Goal: Transaction & Acquisition: Purchase product/service

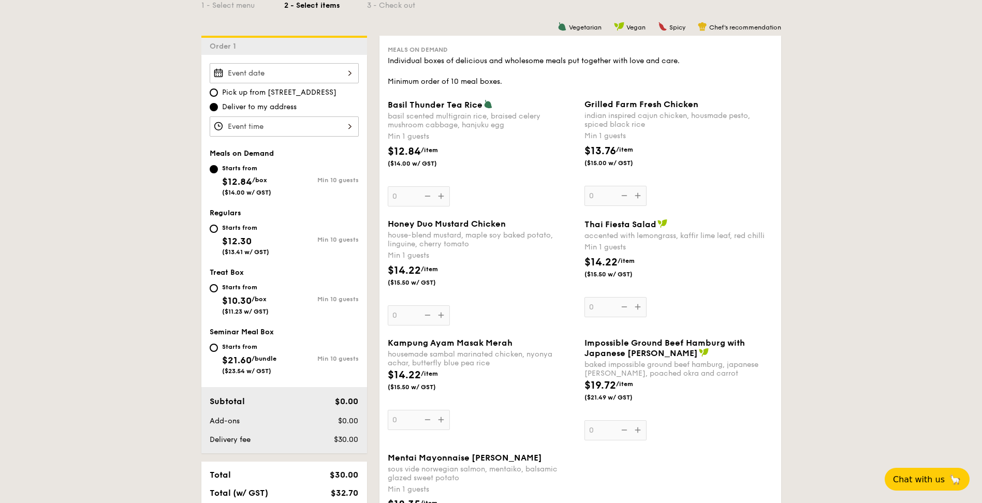
scroll to position [259, 0]
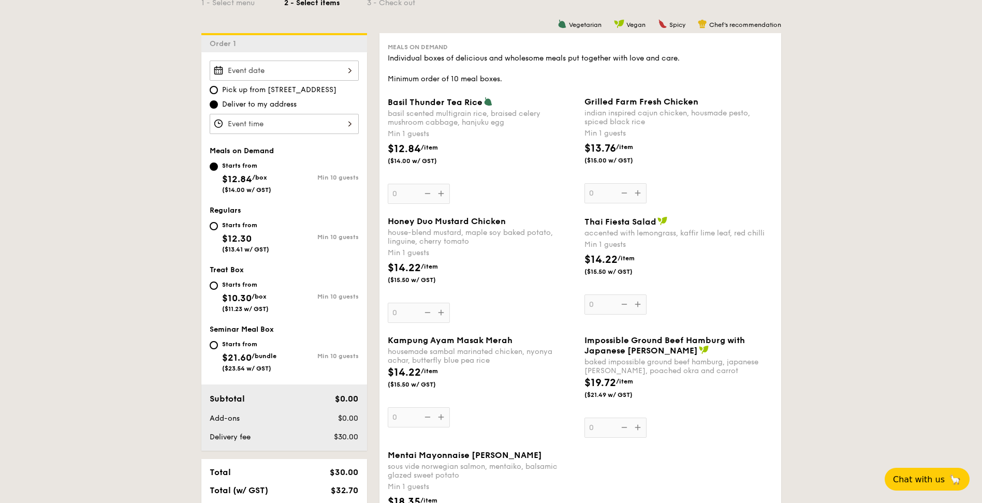
click at [263, 239] on div "Starts from $12.30 ($13.41 w/ GST)" at bounding box center [245, 236] width 47 height 34
click at [218, 230] on input "Starts from $12.30 ($13.41 w/ GST) Min 10 guests" at bounding box center [214, 226] width 8 height 8
radio input "true"
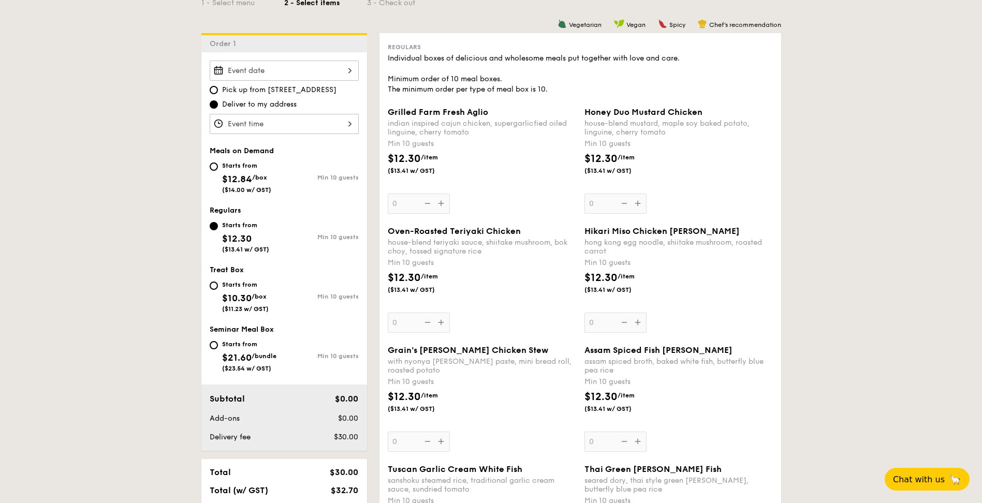
click at [293, 180] on div "Min 10 guests" at bounding box center [321, 177] width 75 height 7
click at [218, 171] on input "Starts from $12.84 /box ($14.00 w/ GST) Min 10 guests" at bounding box center [214, 166] width 8 height 8
radio input "true"
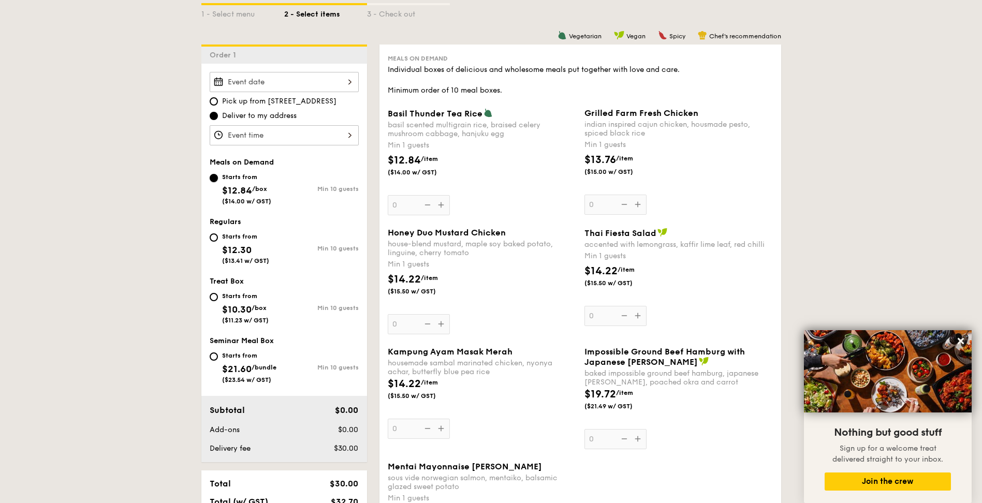
scroll to position [0, 0]
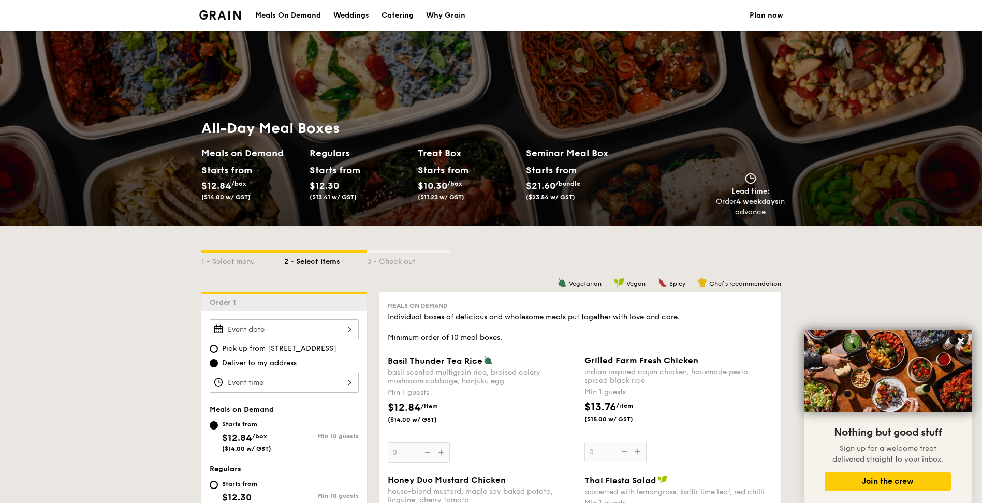
scroll to position [393, 0]
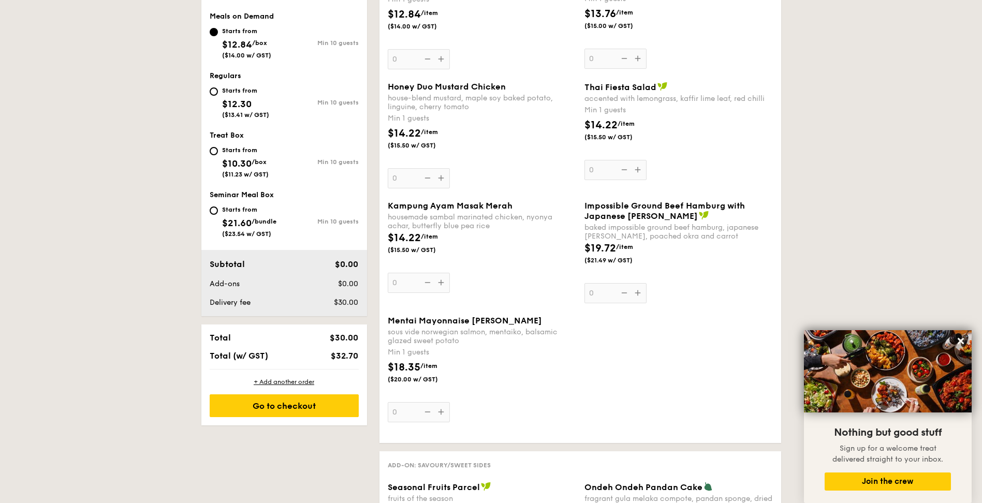
select select
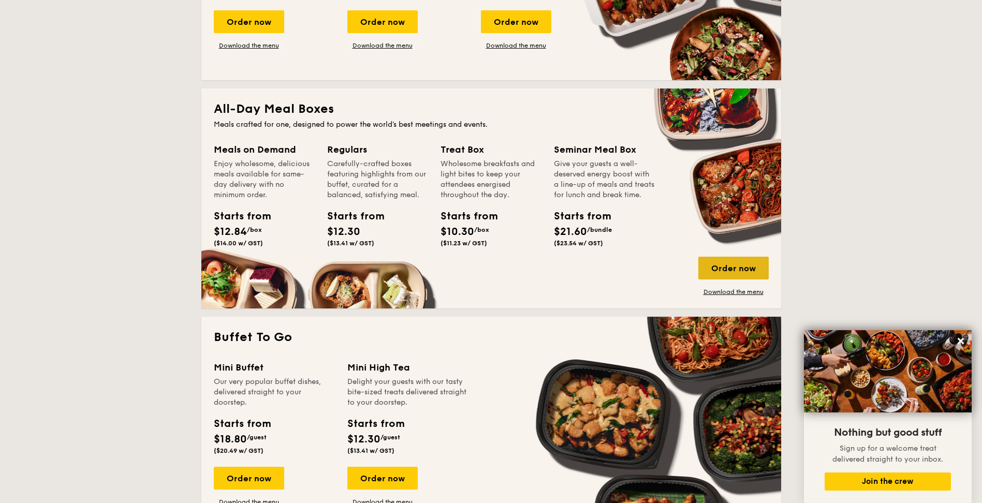
scroll to position [365, 0]
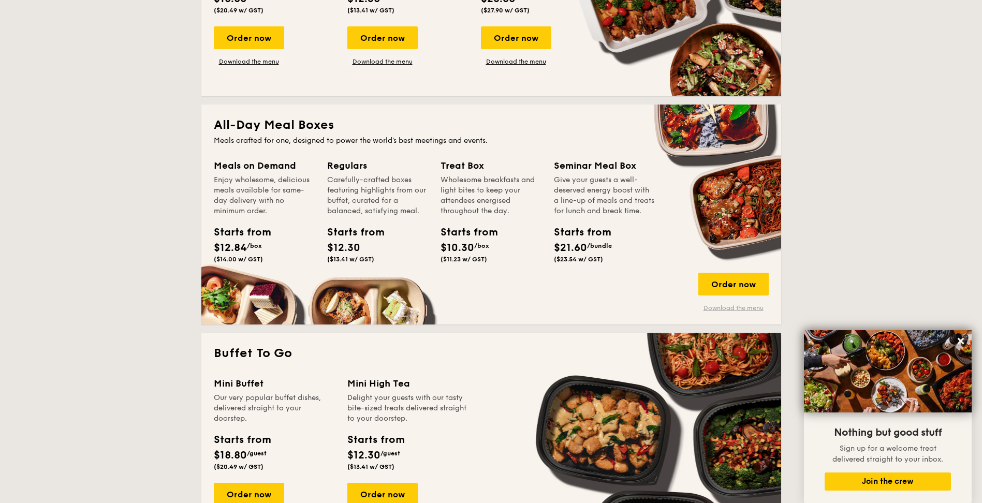
click at [743, 308] on link "Download the menu" at bounding box center [733, 308] width 70 height 8
